Goal: Task Accomplishment & Management: Use online tool/utility

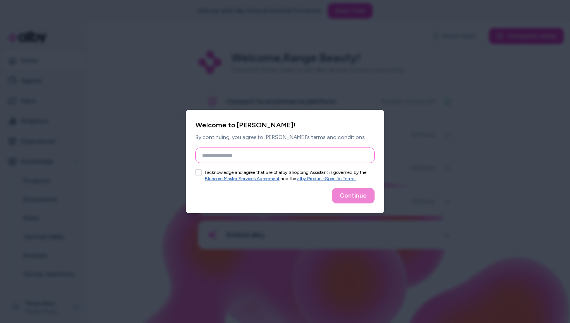
click at [252, 160] on input "Full Name" at bounding box center [285, 155] width 179 height 16
click at [194, 171] on div "Welcome to [PERSON_NAME]! By continuing, you agree to [PERSON_NAME]'s terms and…" at bounding box center [285, 161] width 199 height 103
click at [200, 172] on button "I acknowledge and agree that use of alby Shopping Assistant is governed by the …" at bounding box center [199, 172] width 6 height 6
click at [218, 158] on input "Full Name" at bounding box center [285, 155] width 179 height 16
type input "******"
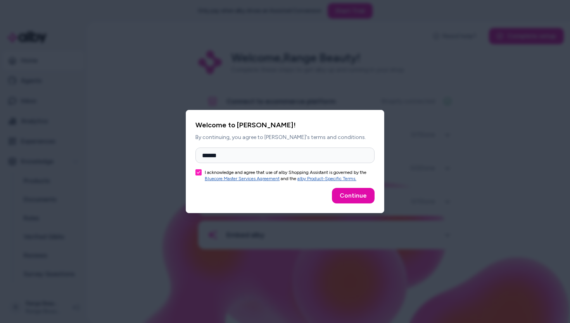
click at [375, 188] on div "Welcome to [PERSON_NAME]! By continuing, you agree to [PERSON_NAME]'s terms and…" at bounding box center [285, 161] width 199 height 103
click at [364, 195] on button "Continue" at bounding box center [353, 196] width 43 height 16
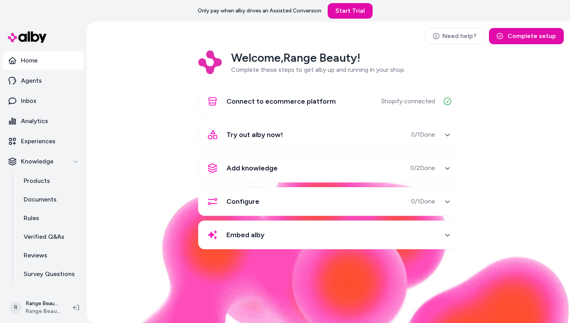
click at [372, 133] on div "Try out alby now! 0 / 1 Done" at bounding box center [319, 134] width 232 height 19
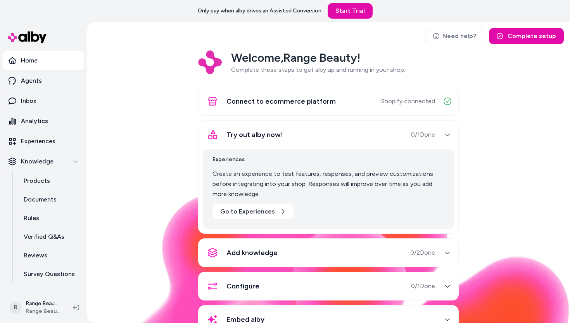
click at [372, 133] on div "Try out alby now! 0 / 1 Done" at bounding box center [319, 134] width 232 height 19
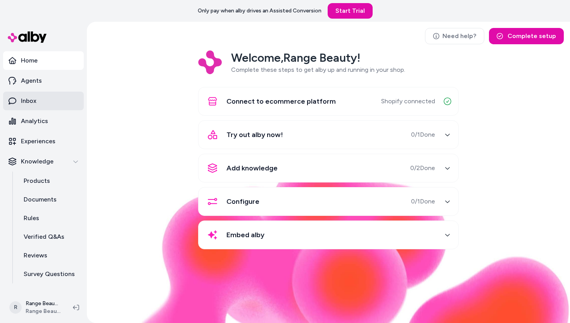
click at [46, 104] on link "Inbox" at bounding box center [43, 101] width 81 height 19
